Goal: Book appointment/travel/reservation

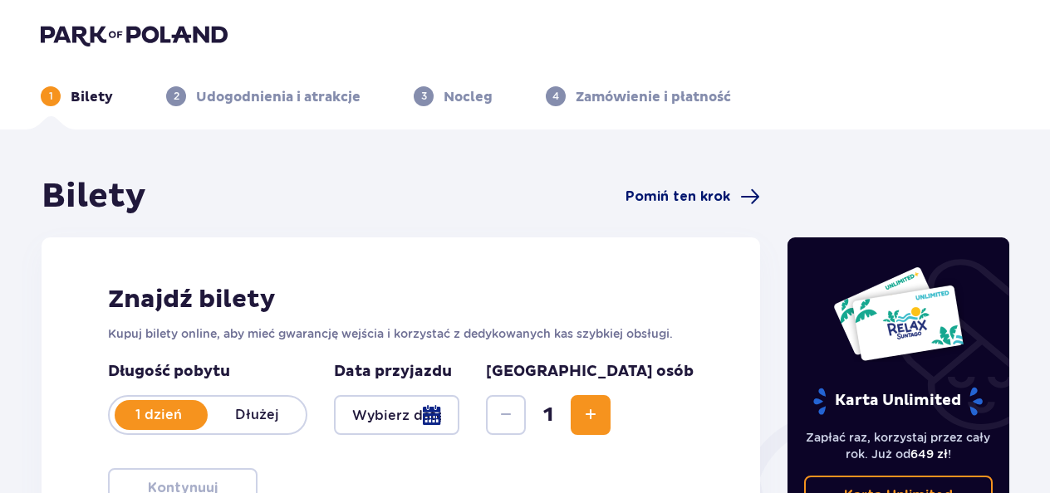
click at [701, 194] on span "Pomiń ten krok" at bounding box center [677, 197] width 105 height 18
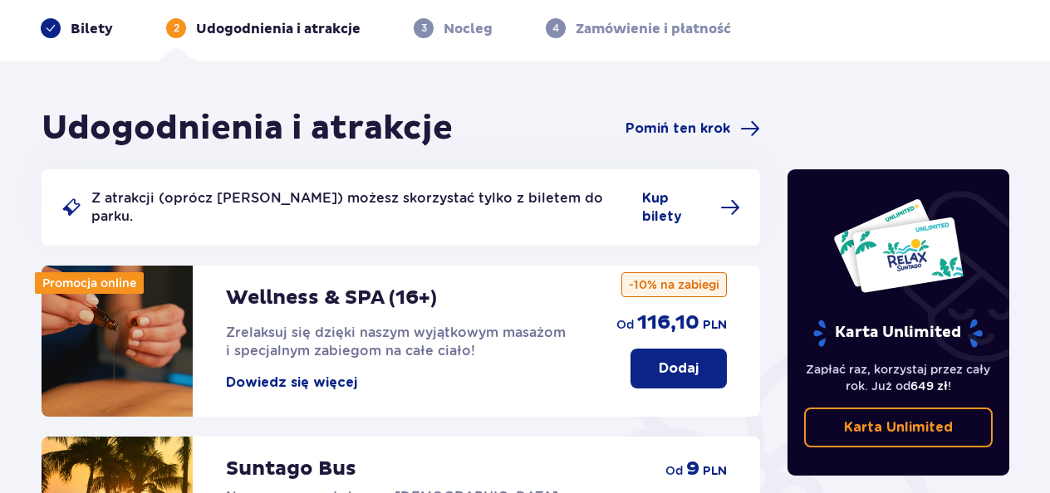
scroll to position [249, 0]
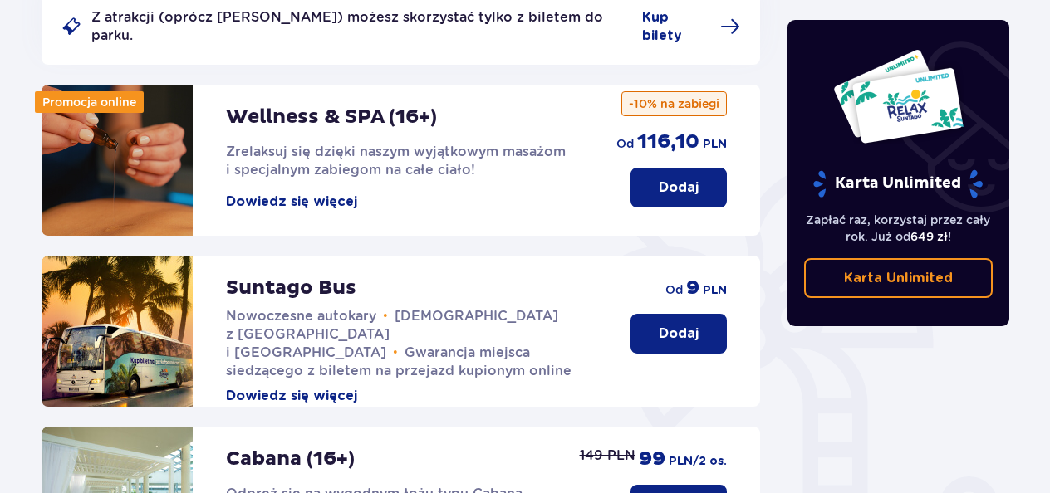
click at [669, 325] on p "Dodaj" at bounding box center [679, 334] width 40 height 18
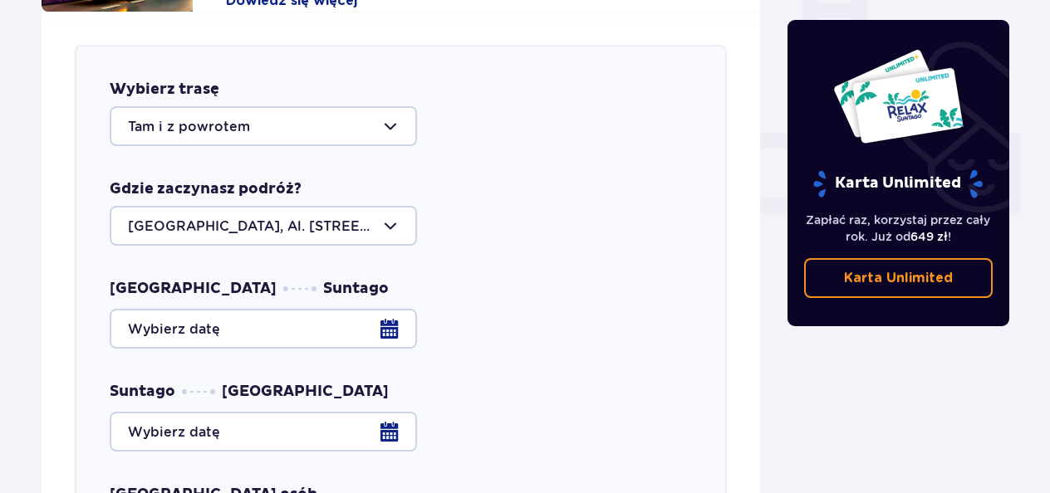
scroll to position [653, 0]
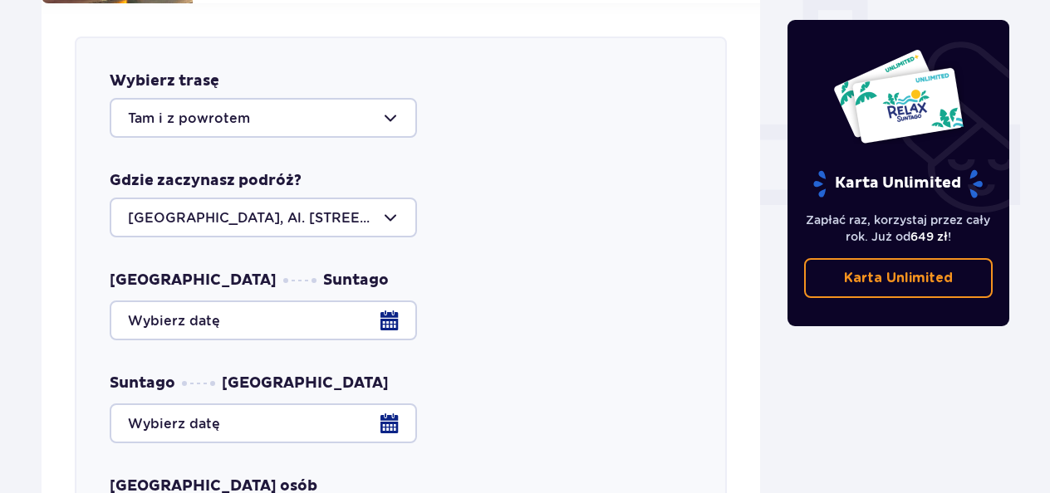
click at [390, 198] on div at bounding box center [263, 218] width 307 height 40
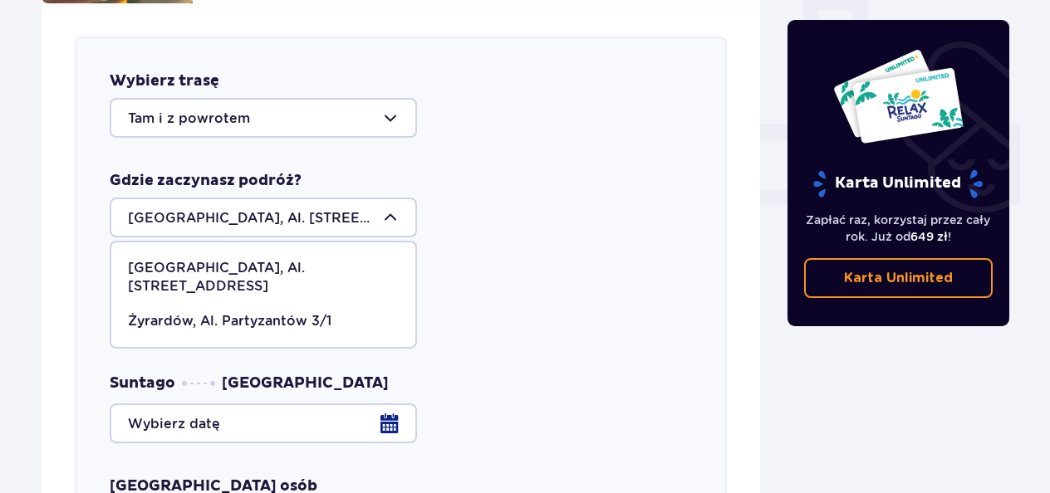
click at [279, 259] on p "[GEOGRAPHIC_DATA], Al. [STREET_ADDRESS]" at bounding box center [263, 277] width 271 height 37
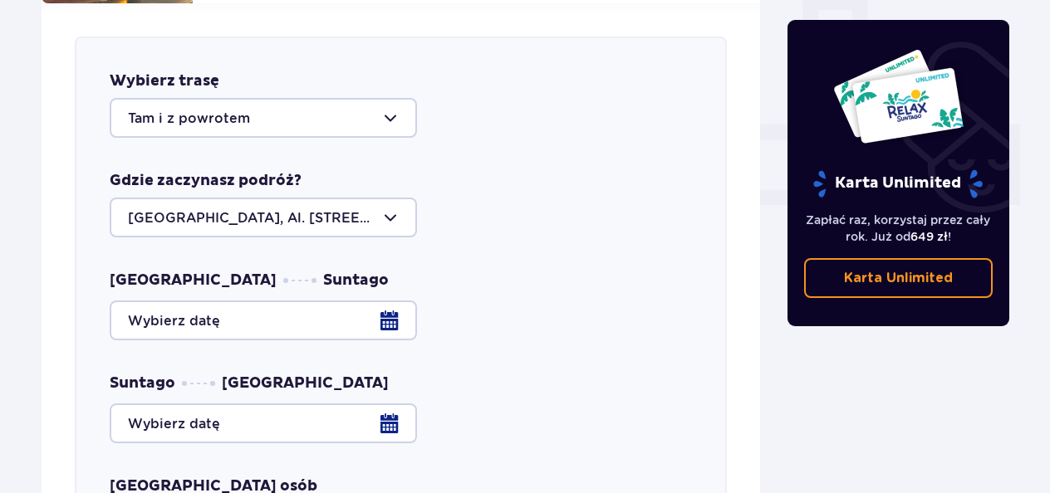
click at [294, 98] on div at bounding box center [263, 118] width 307 height 40
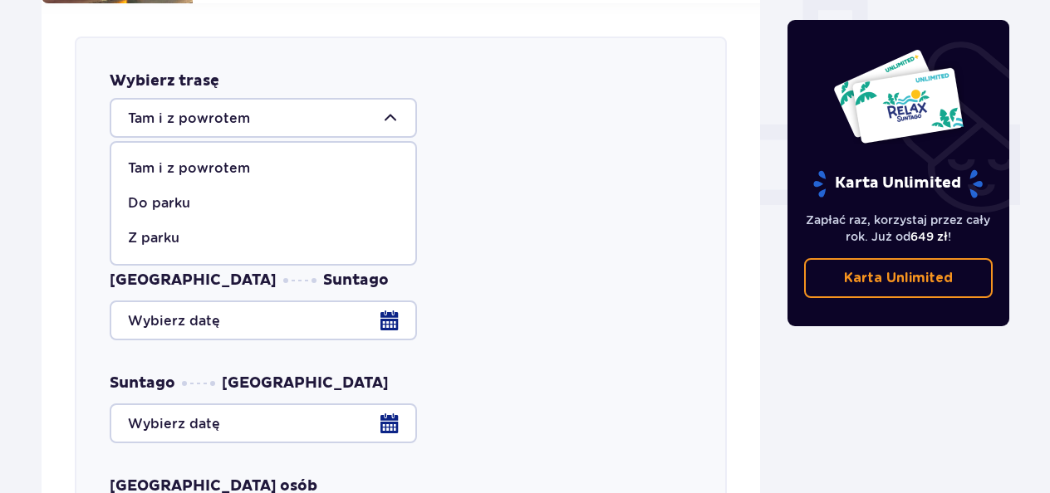
click at [213, 229] on div "Z parku" at bounding box center [263, 238] width 271 height 18
type input "Z parku"
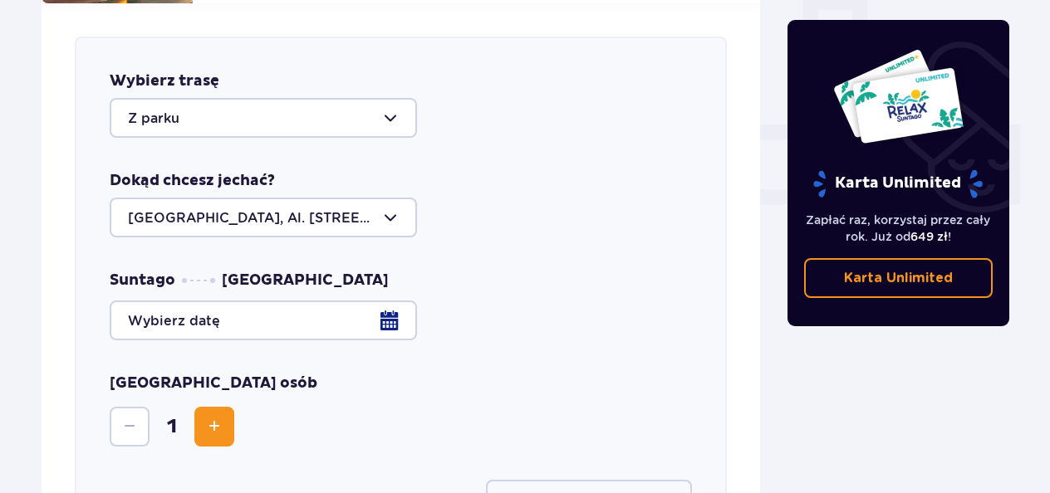
click at [217, 303] on div at bounding box center [401, 321] width 582 height 40
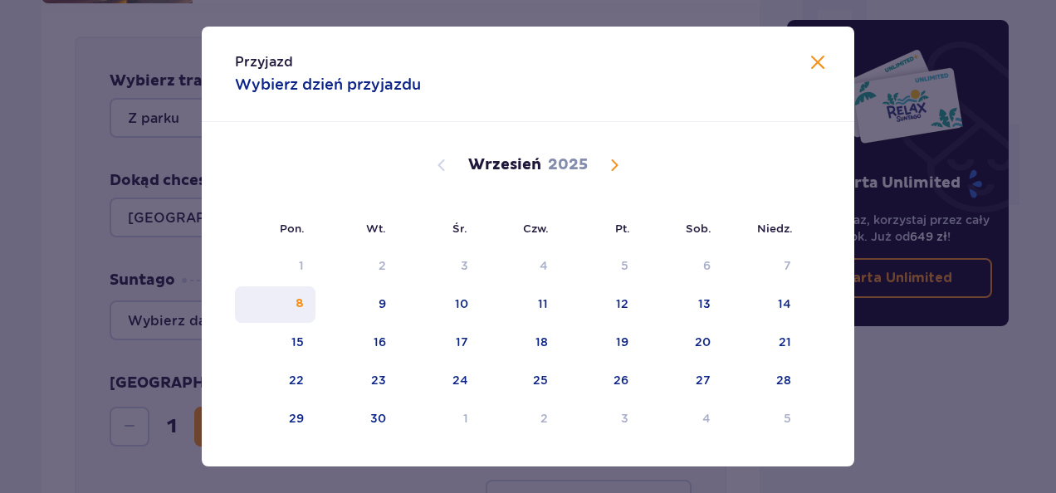
click at [296, 302] on div "8" at bounding box center [300, 304] width 8 height 17
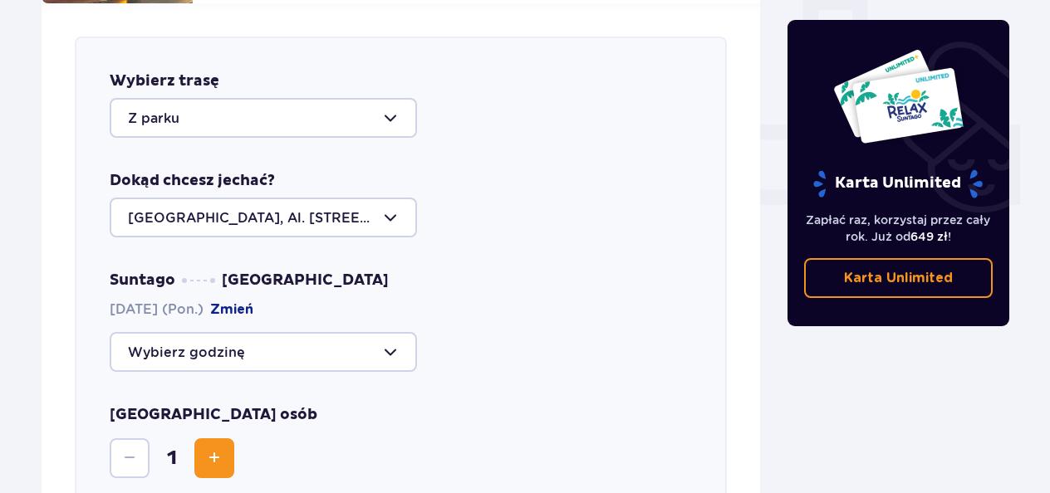
click at [284, 332] on div at bounding box center [263, 352] width 307 height 40
